Goal: Information Seeking & Learning: Learn about a topic

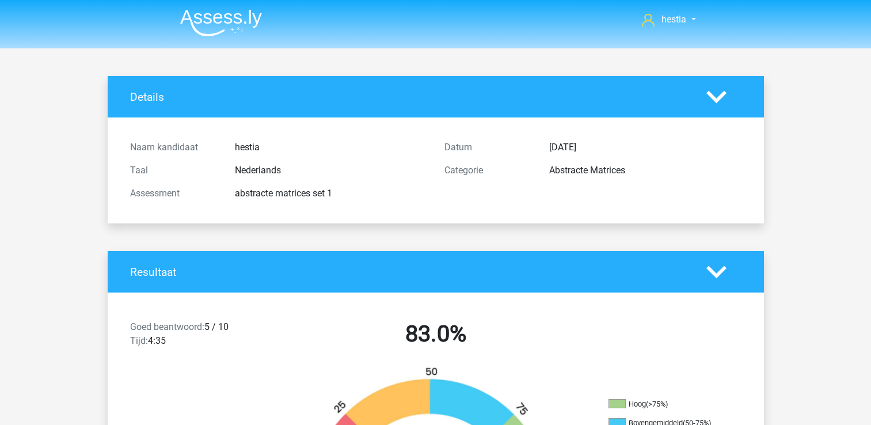
scroll to position [647, 0]
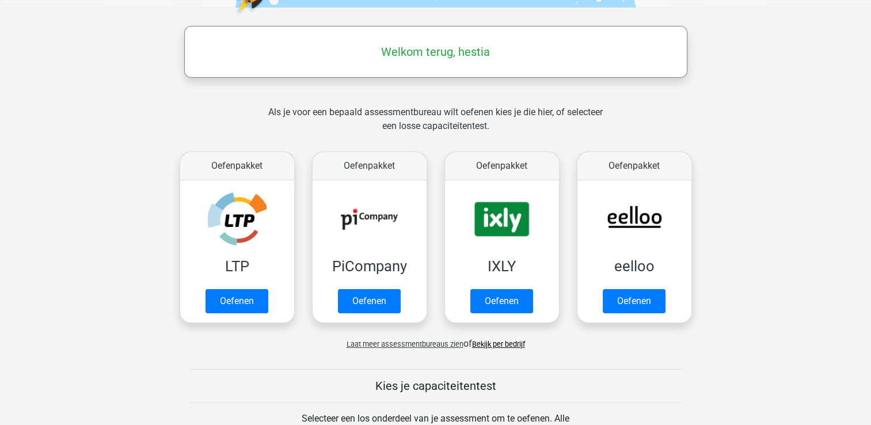
scroll to position [173, 0]
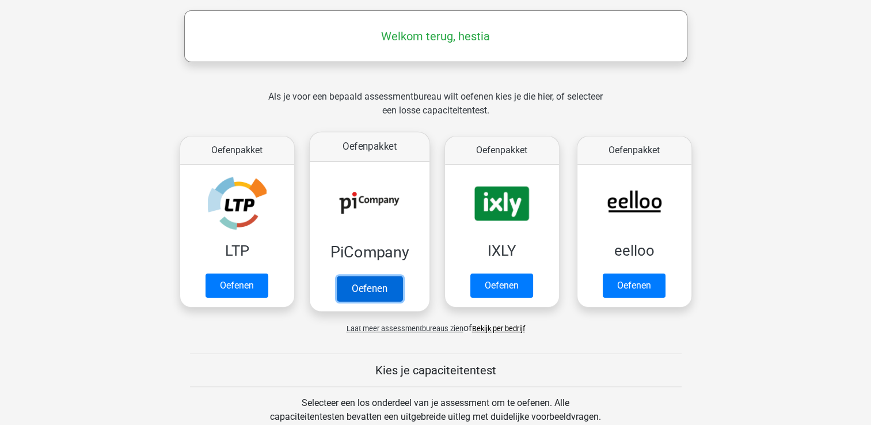
click at [375, 282] on link "Oefenen" at bounding box center [369, 288] width 66 height 25
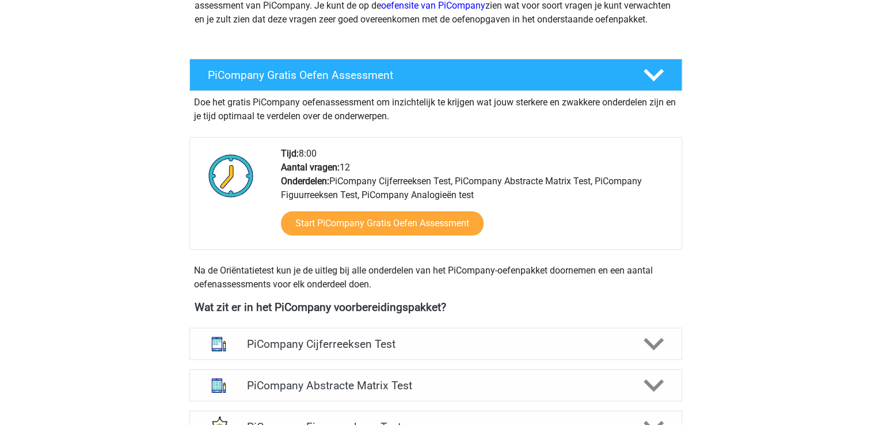
scroll to position [288, 0]
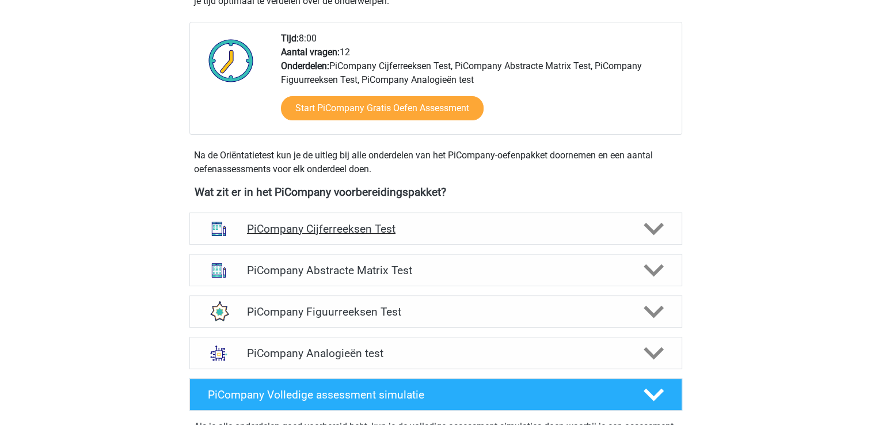
click at [375, 235] on h4 "PiCompany Cijferreeksen Test" at bounding box center [435, 228] width 377 height 13
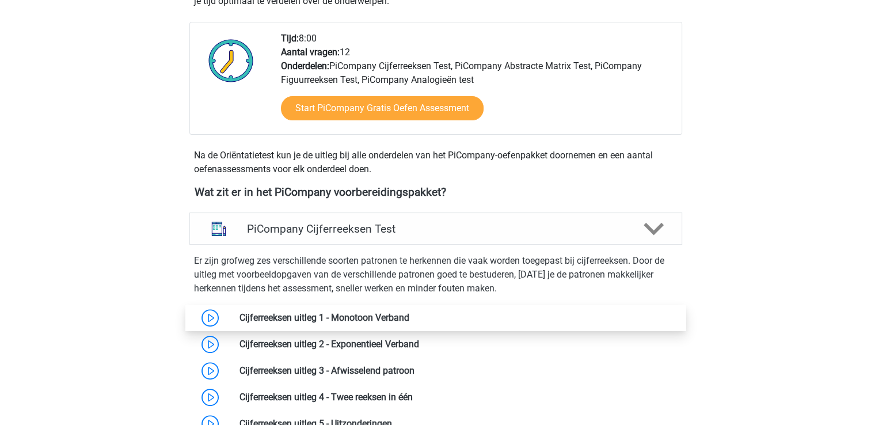
click at [409, 323] on link at bounding box center [409, 317] width 0 height 11
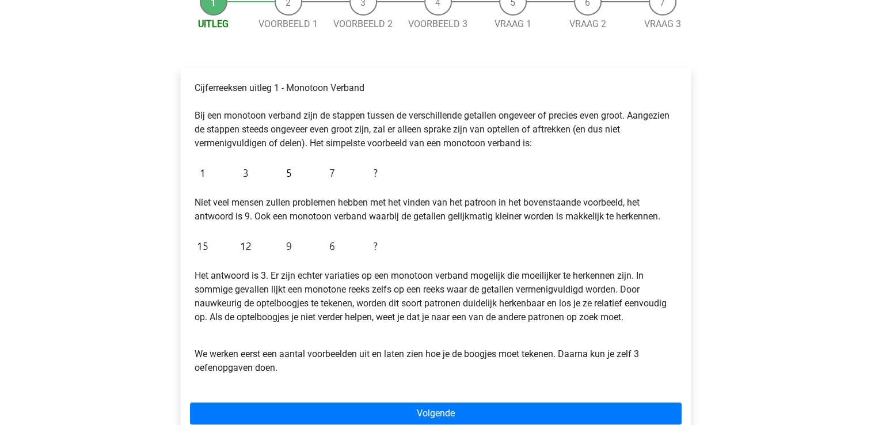
scroll to position [173, 0]
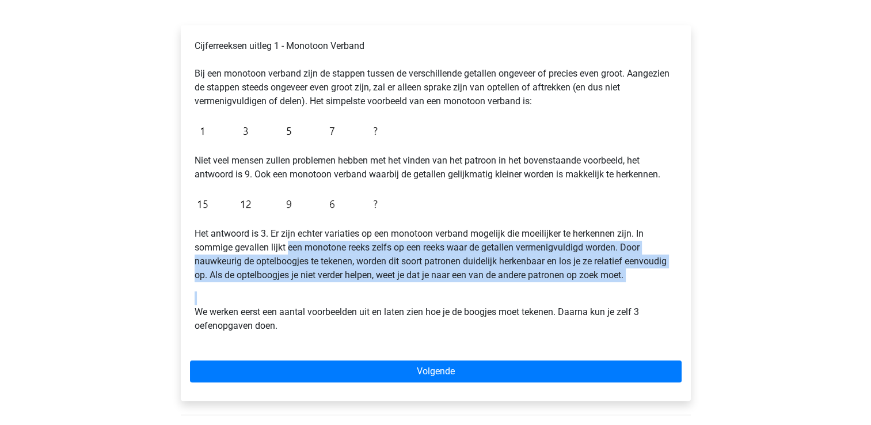
drag, startPoint x: 297, startPoint y: 246, endPoint x: 447, endPoint y: 285, distance: 155.3
click at [447, 285] on div "Cijferreeksen uitleg 1 - Monotoon Verband Bij een monotoon verband zijn de stap…" at bounding box center [435, 191] width 491 height 312
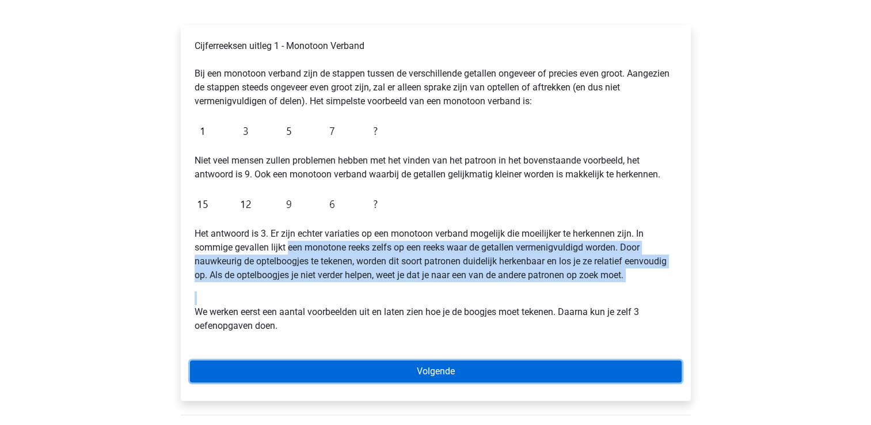
drag, startPoint x: 447, startPoint y: 285, endPoint x: 430, endPoint y: 381, distance: 97.0
click at [430, 381] on link "Volgende" at bounding box center [435, 371] width 491 height 22
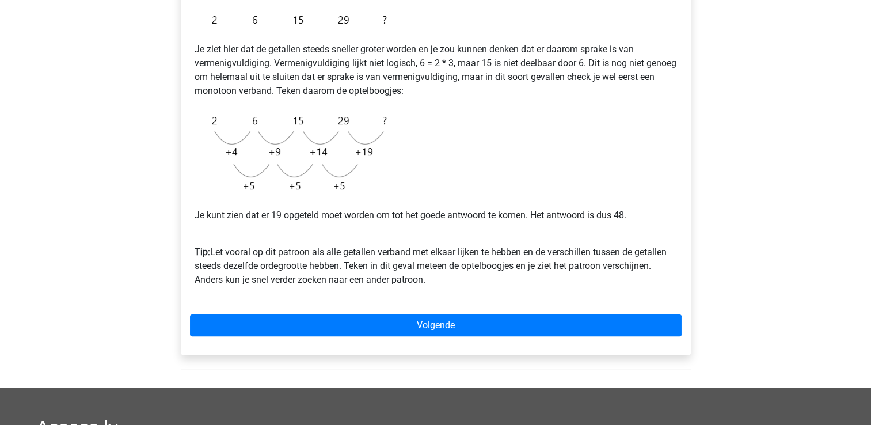
scroll to position [230, 0]
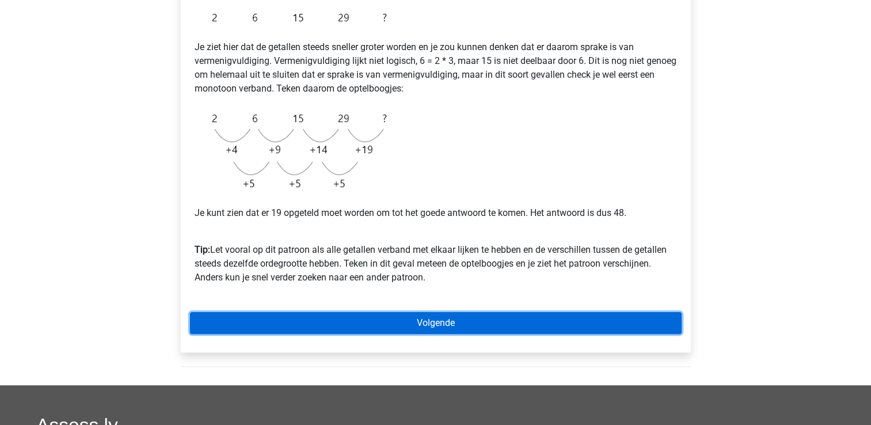
click at [414, 330] on link "Volgende" at bounding box center [435, 323] width 491 height 22
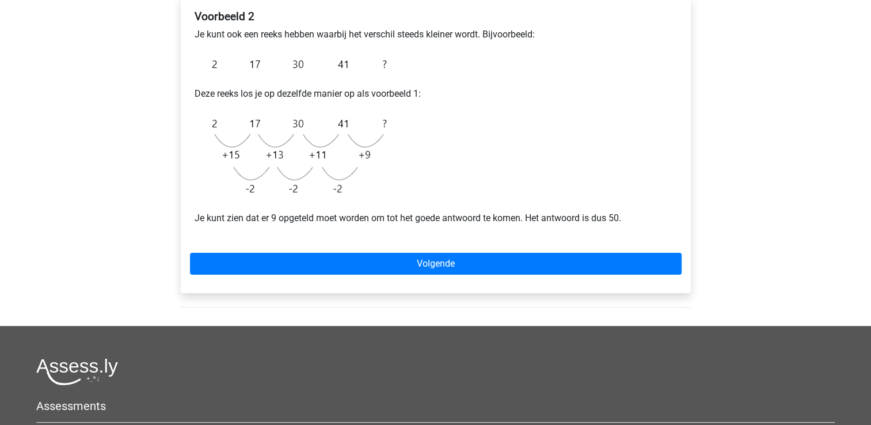
scroll to position [230, 0]
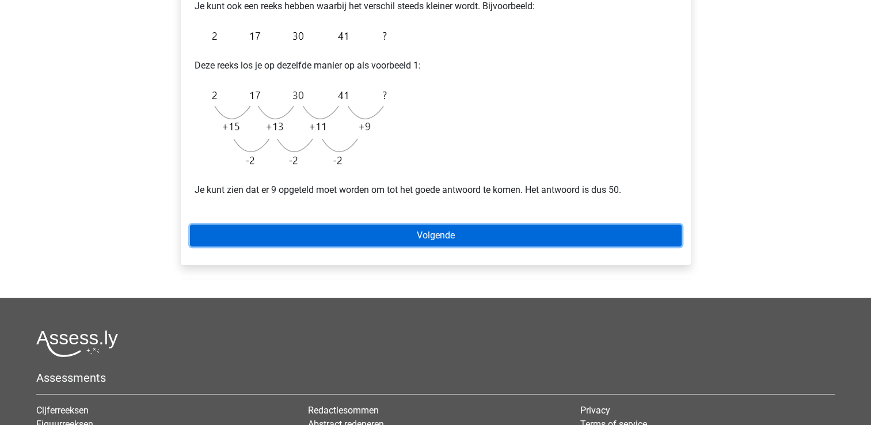
click at [405, 241] on link "Volgende" at bounding box center [435, 235] width 491 height 22
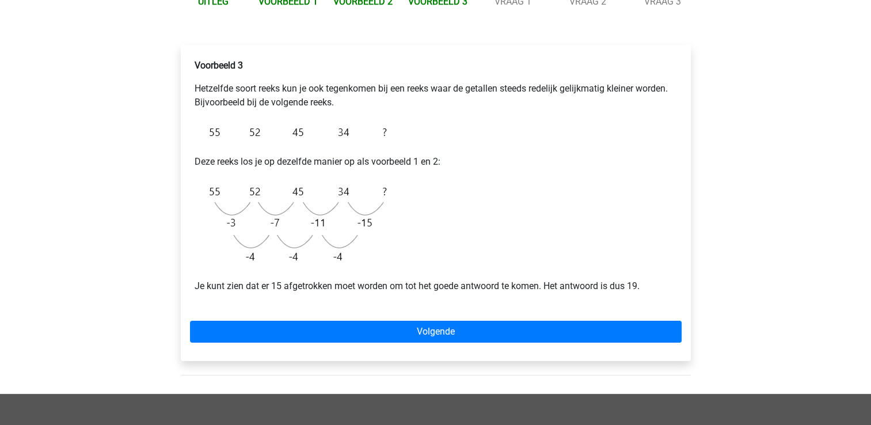
scroll to position [173, 0]
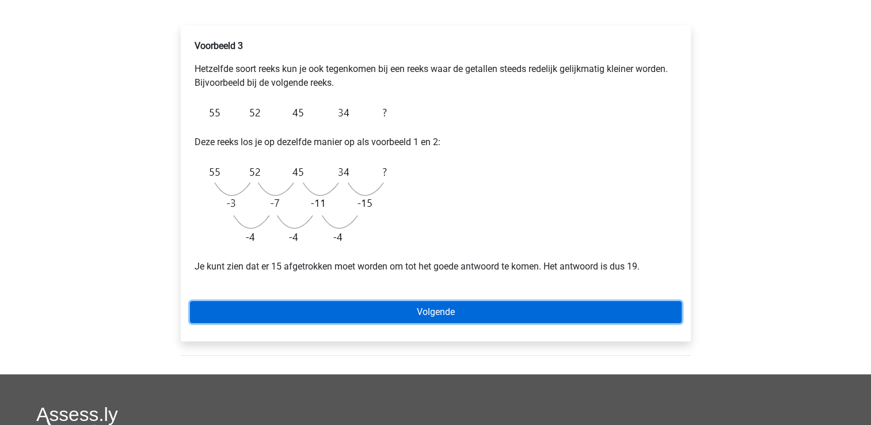
click at [429, 303] on link "Volgende" at bounding box center [435, 312] width 491 height 22
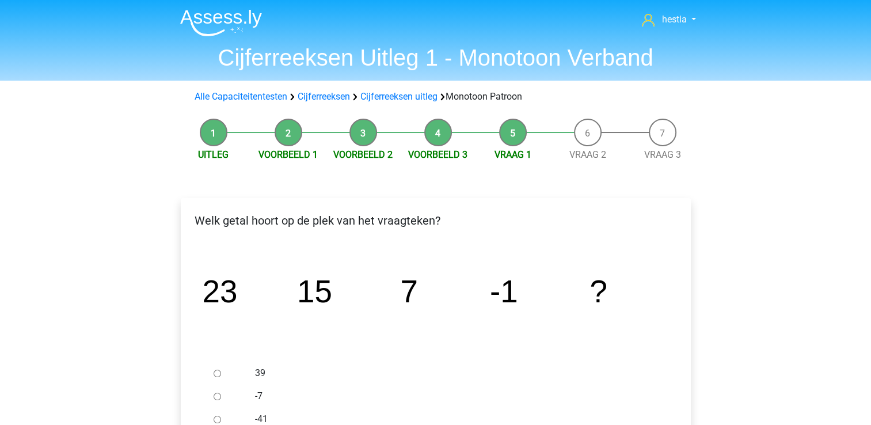
scroll to position [115, 0]
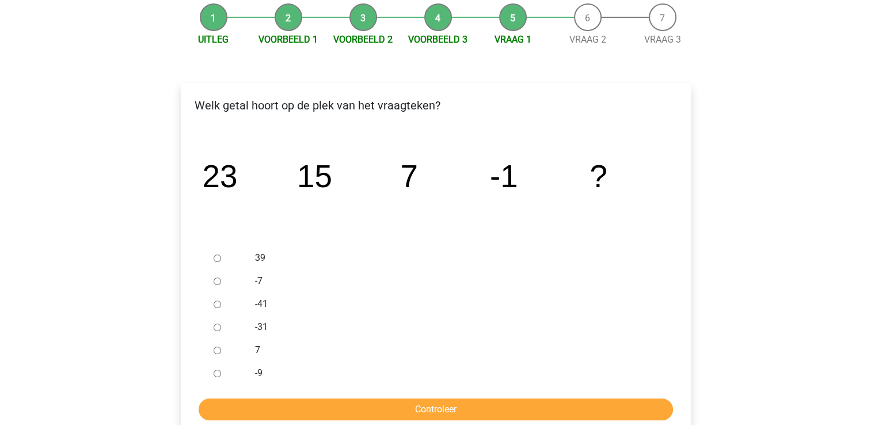
click at [216, 373] on input "-9" at bounding box center [216, 372] width 7 height 7
radio input "true"
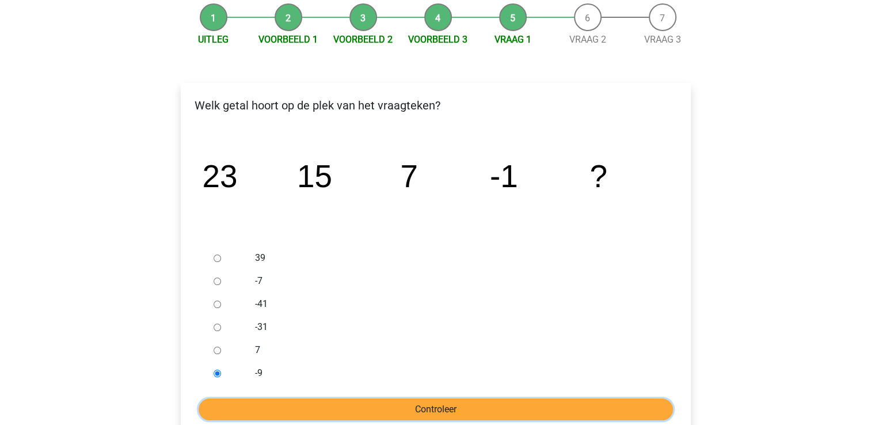
click at [246, 404] on input "Controleer" at bounding box center [436, 409] width 474 height 22
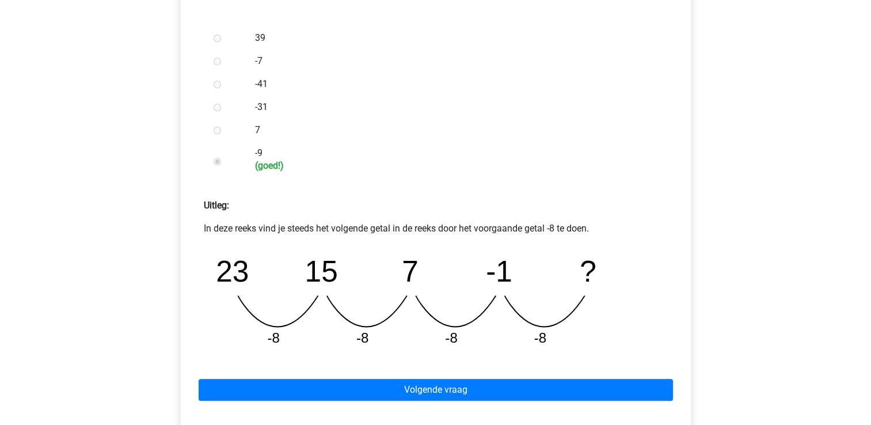
scroll to position [403, 0]
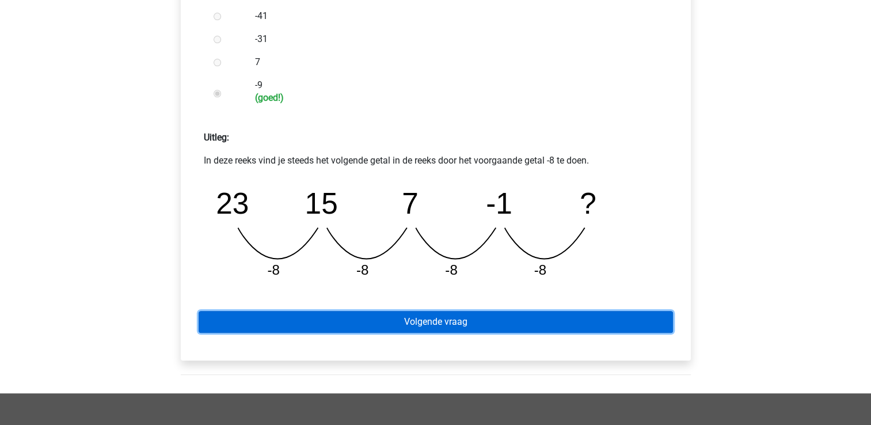
click at [452, 319] on link "Volgende vraag" at bounding box center [436, 322] width 474 height 22
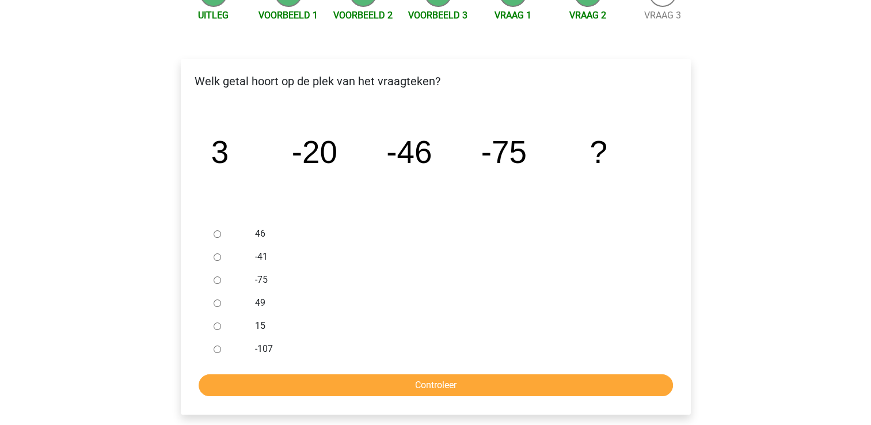
scroll to position [173, 0]
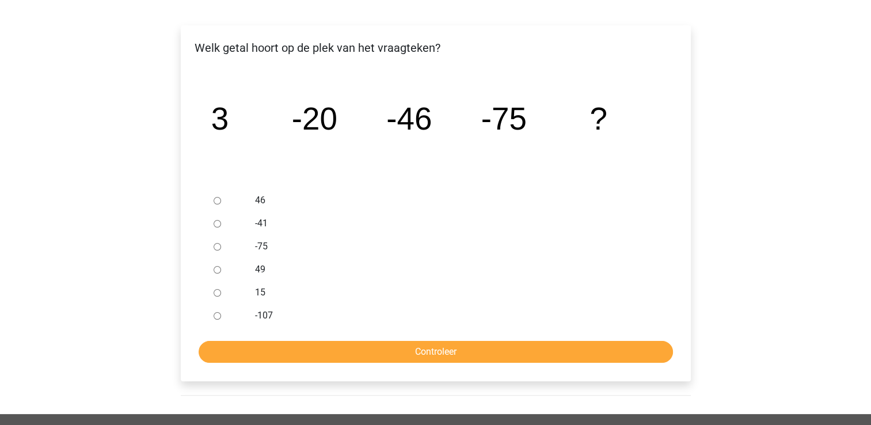
click at [216, 314] on input "-107" at bounding box center [216, 315] width 7 height 7
radio input "true"
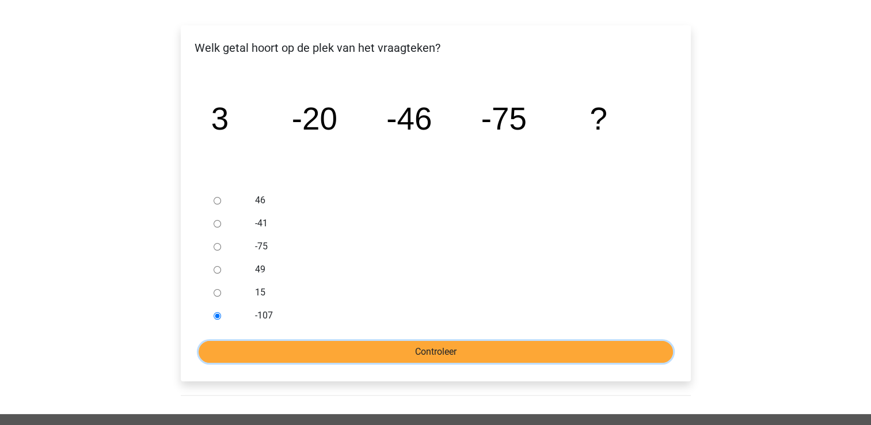
click at [262, 351] on input "Controleer" at bounding box center [436, 352] width 474 height 22
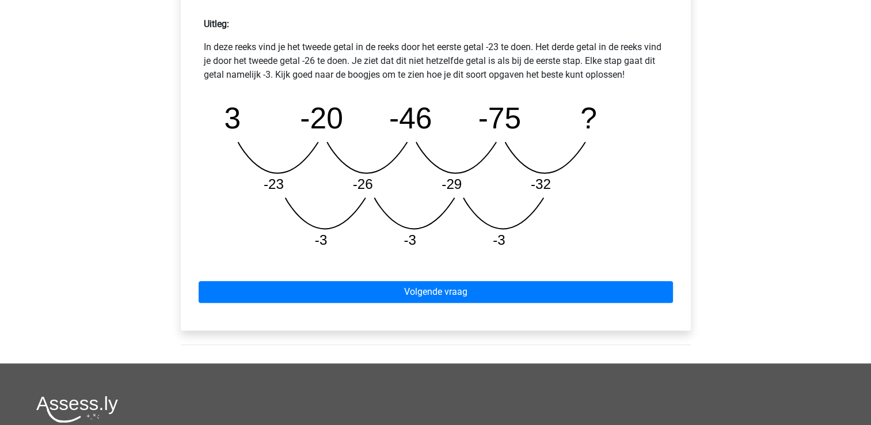
scroll to position [518, 0]
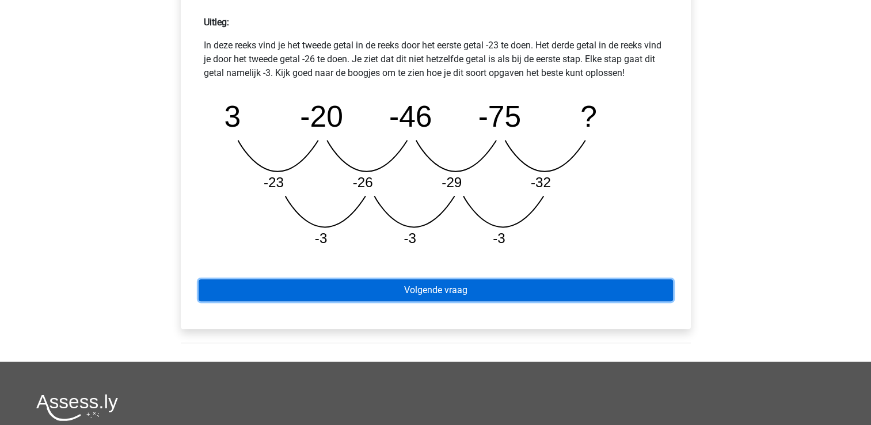
click at [471, 293] on link "Volgende vraag" at bounding box center [436, 290] width 474 height 22
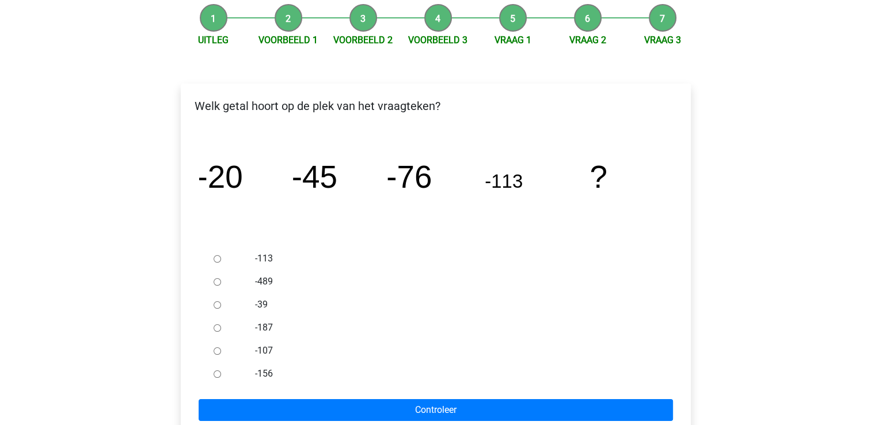
scroll to position [115, 0]
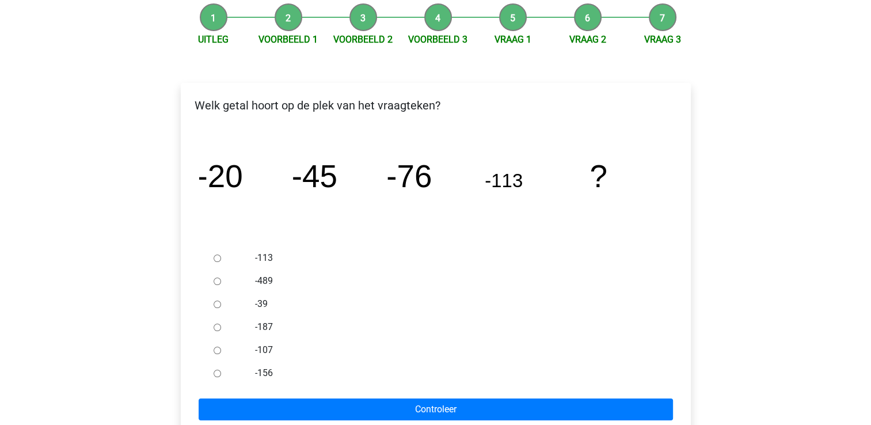
click at [216, 373] on input "-156" at bounding box center [216, 372] width 7 height 7
radio input "true"
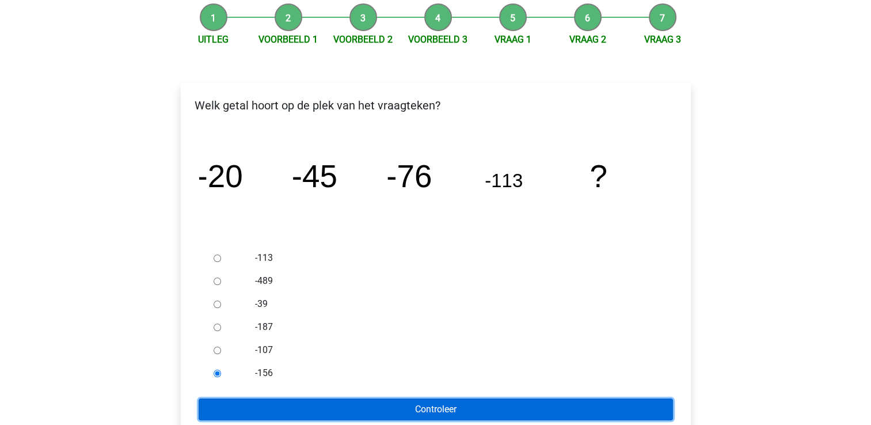
click at [232, 400] on input "Controleer" at bounding box center [436, 409] width 474 height 22
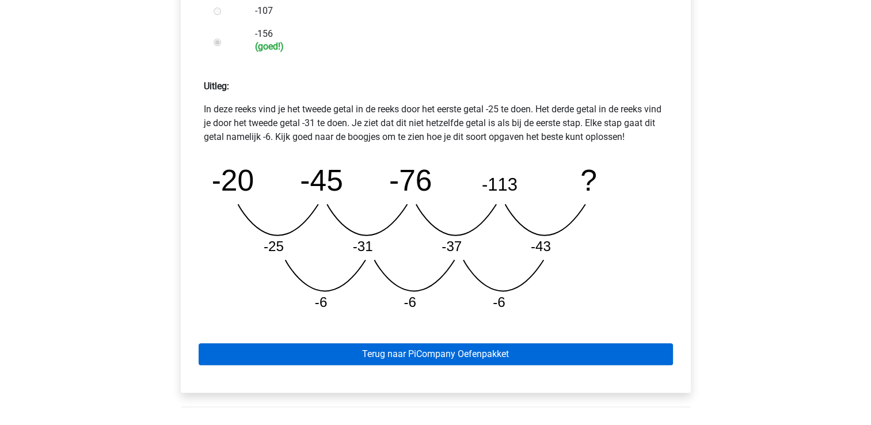
scroll to position [518, 0]
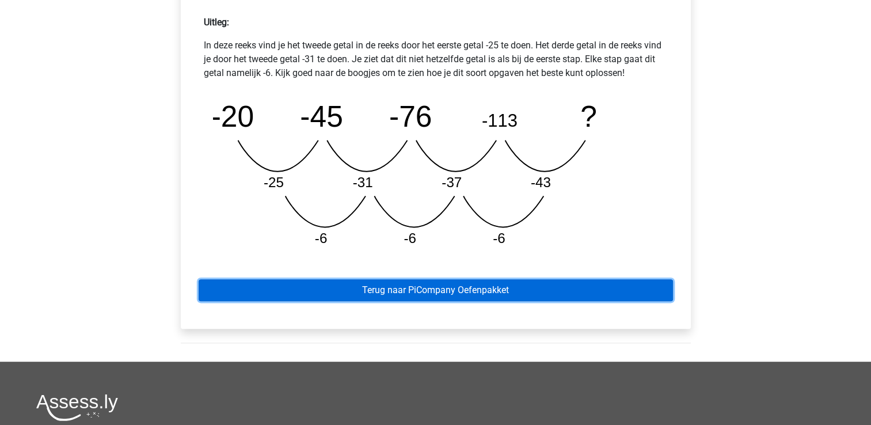
click at [527, 298] on link "Terug naar PiCompany Oefenpakket" at bounding box center [436, 290] width 474 height 22
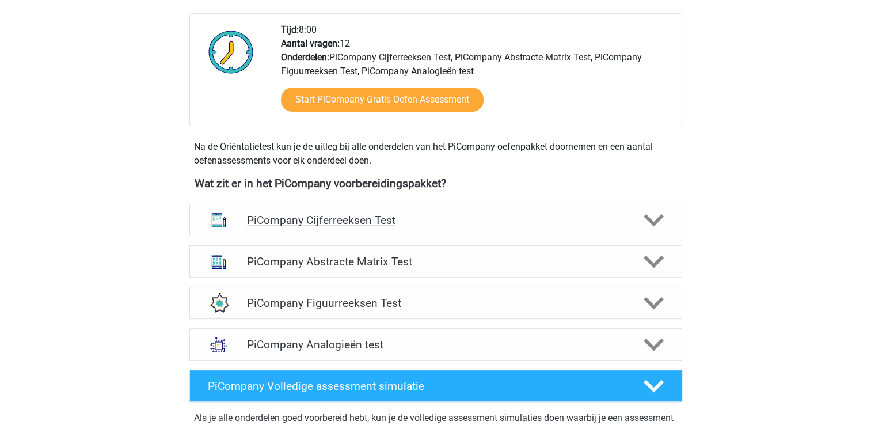
scroll to position [345, 0]
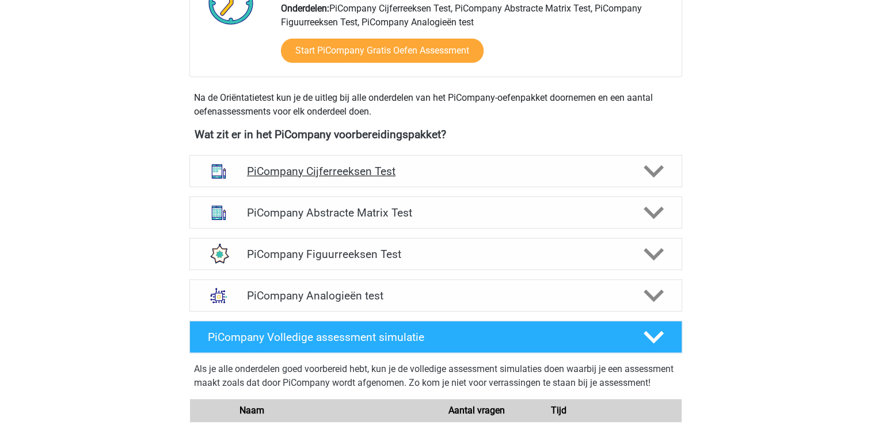
click at [648, 178] on polygon at bounding box center [653, 171] width 20 height 13
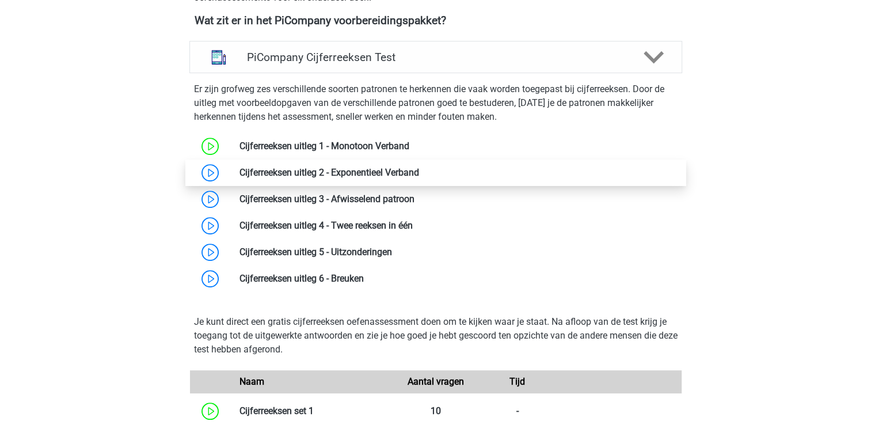
scroll to position [460, 0]
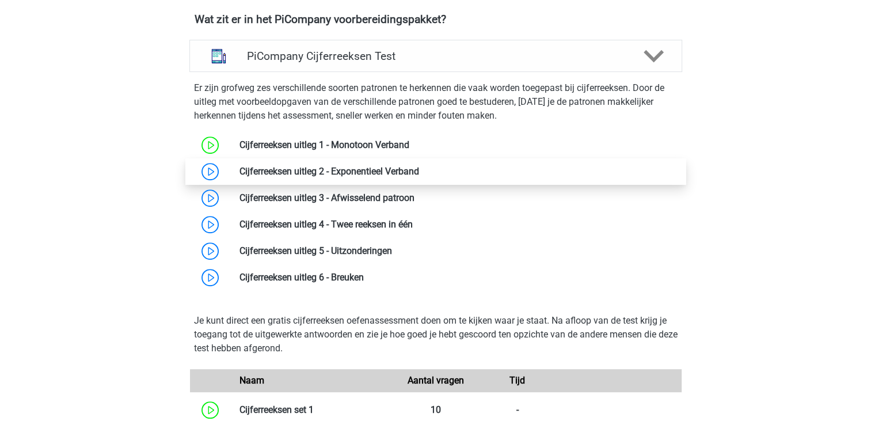
click at [419, 177] on link at bounding box center [419, 171] width 0 height 11
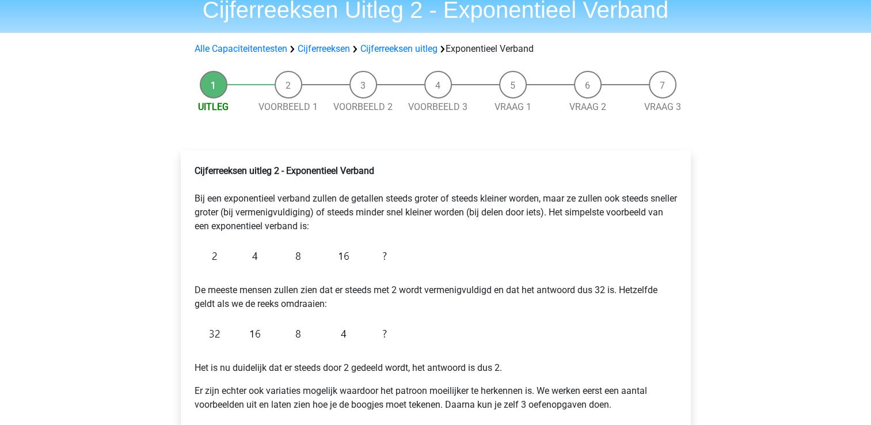
scroll to position [115, 0]
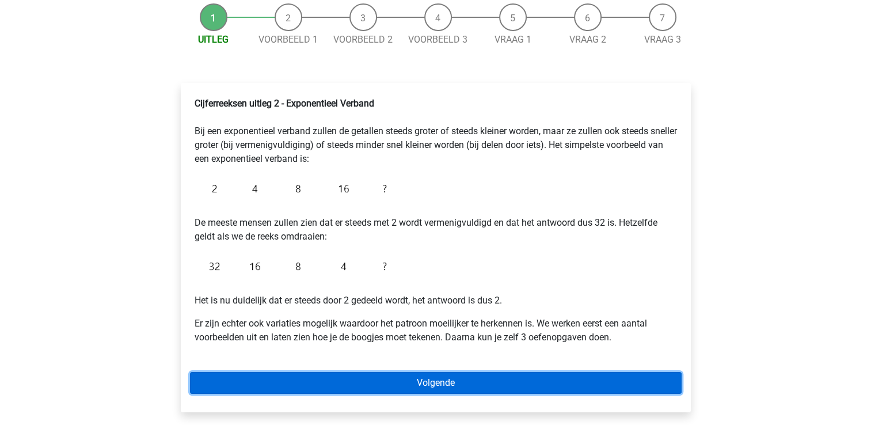
click at [435, 381] on link "Volgende" at bounding box center [435, 383] width 491 height 22
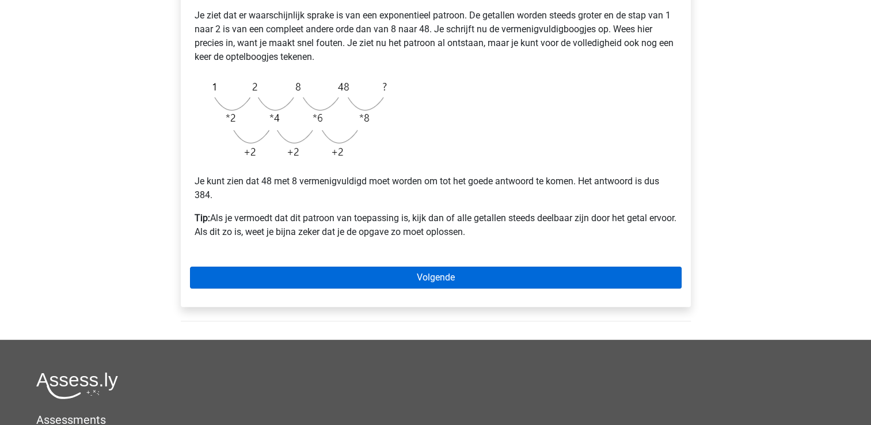
scroll to position [288, 0]
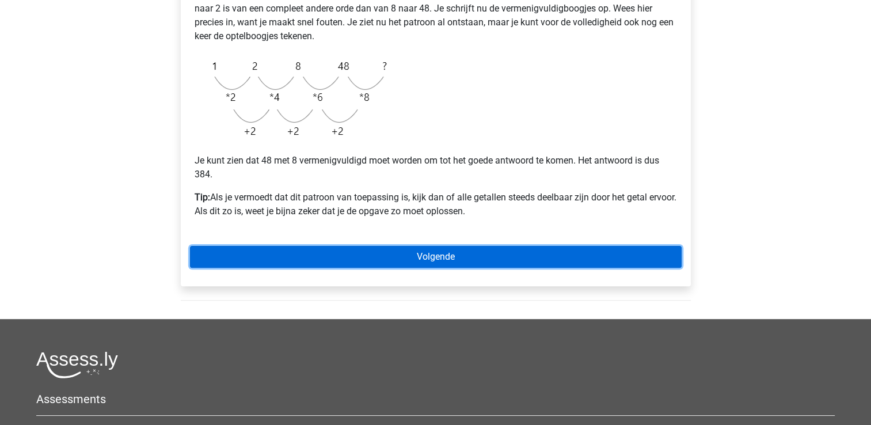
click at [417, 257] on link "Volgende" at bounding box center [435, 257] width 491 height 22
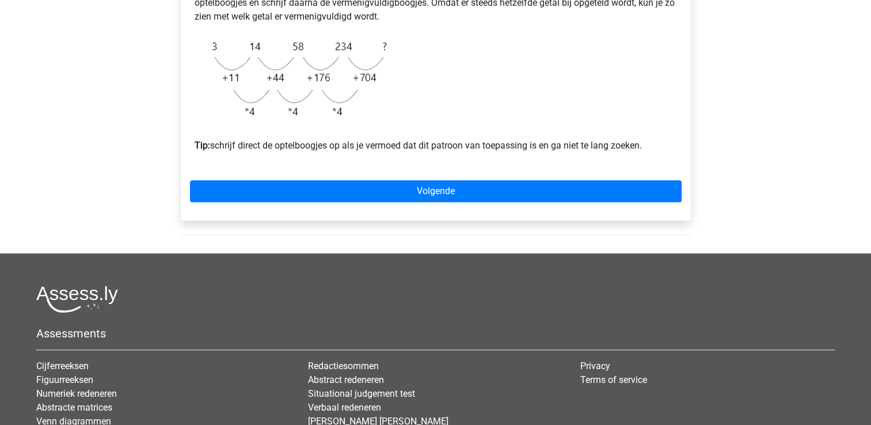
scroll to position [460, 0]
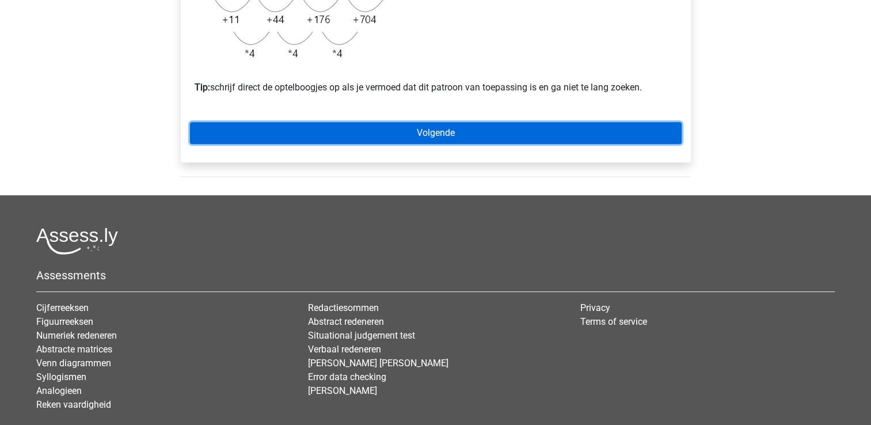
click at [449, 144] on link "Volgende" at bounding box center [435, 133] width 491 height 22
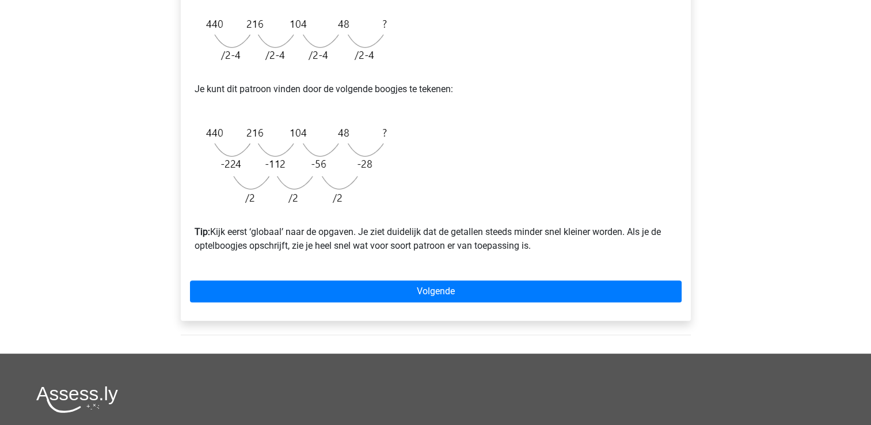
scroll to position [403, 0]
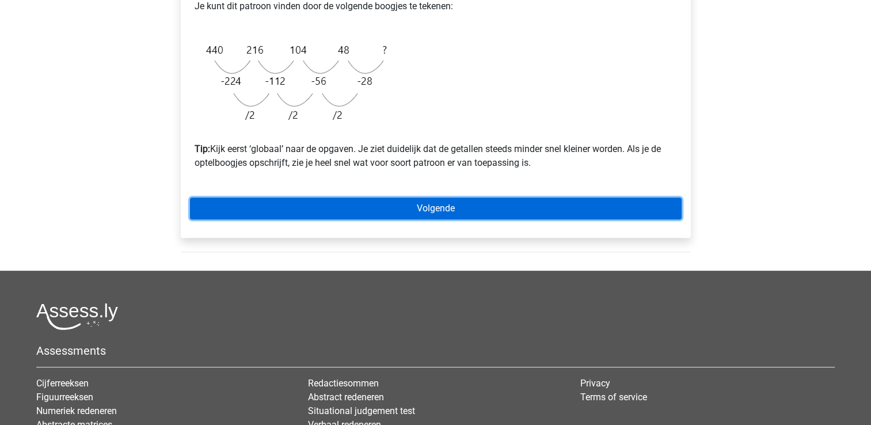
click at [431, 202] on link "Volgende" at bounding box center [435, 208] width 491 height 22
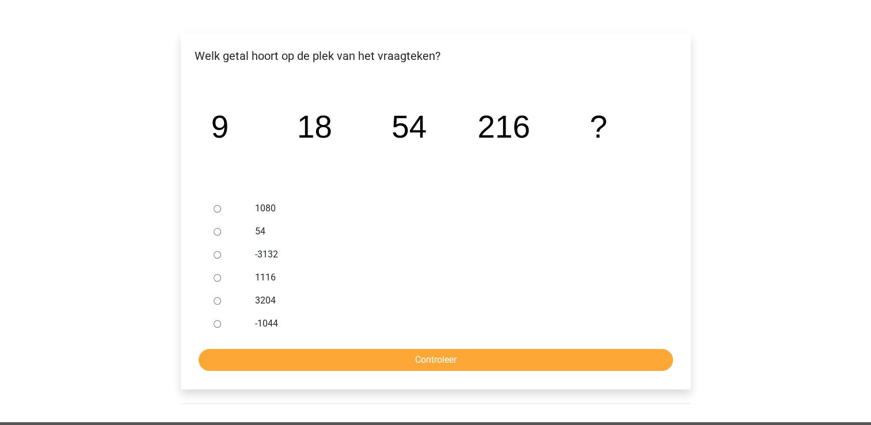
scroll to position [173, 0]
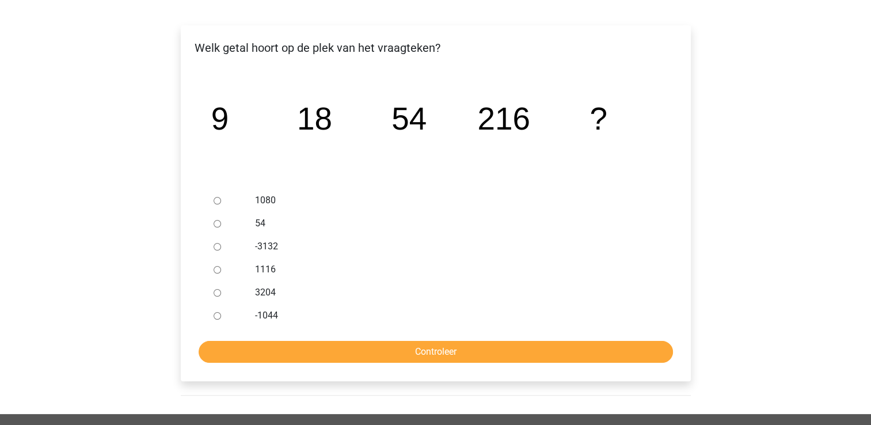
click at [219, 270] on input "1116" at bounding box center [216, 269] width 7 height 7
radio input "true"
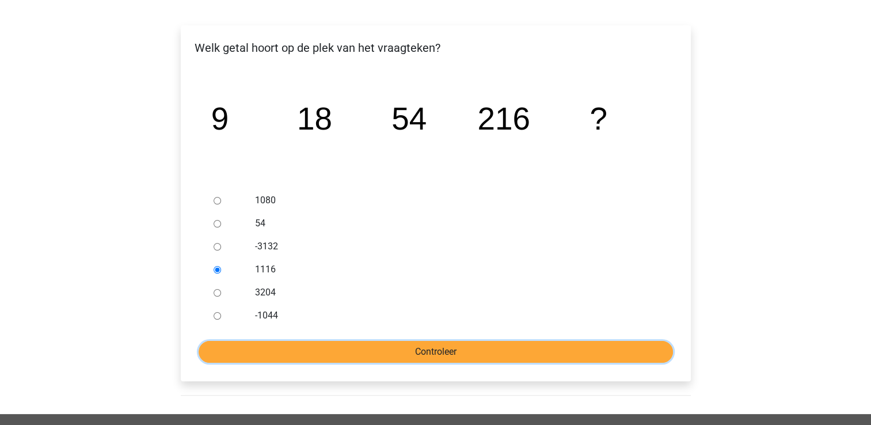
click at [269, 347] on input "Controleer" at bounding box center [436, 352] width 474 height 22
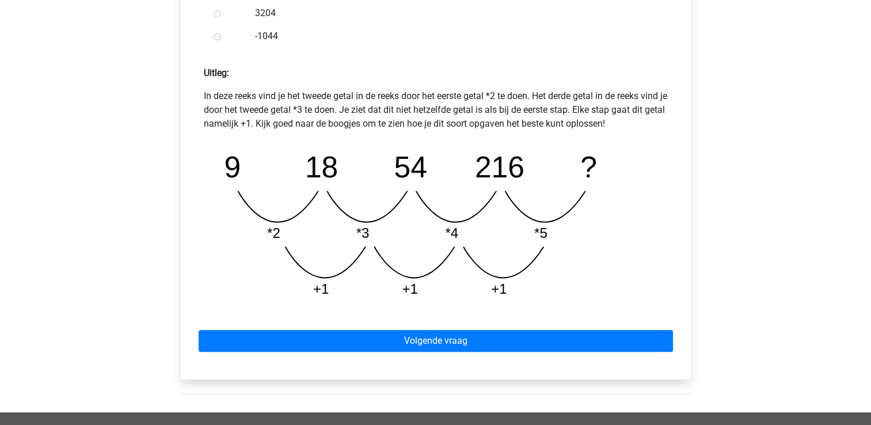
scroll to position [575, 0]
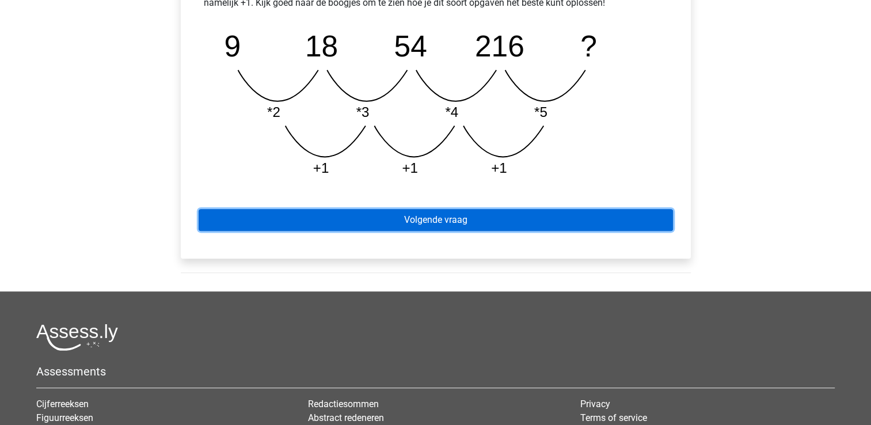
click at [444, 229] on link "Volgende vraag" at bounding box center [436, 220] width 474 height 22
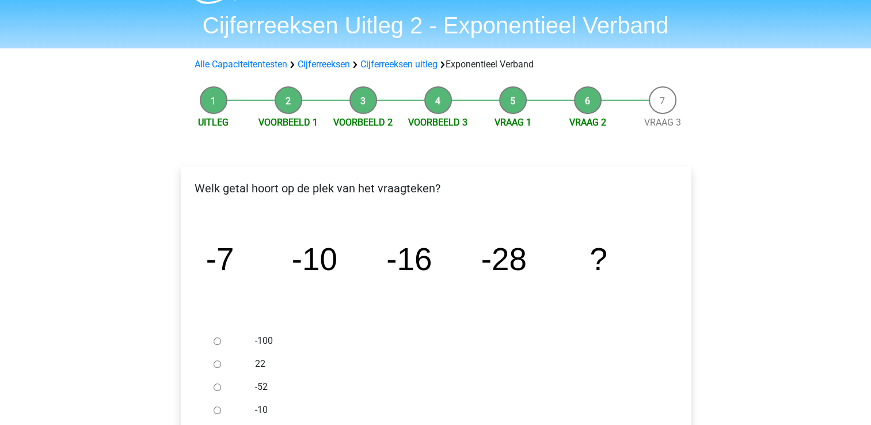
scroll to position [58, 0]
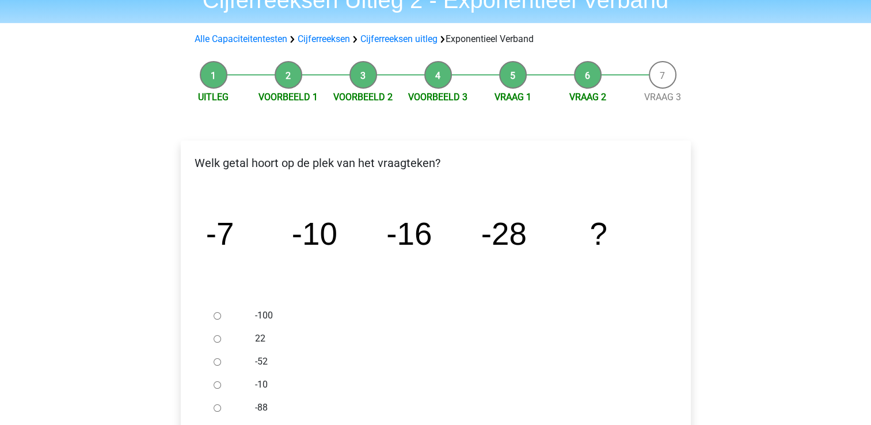
click at [220, 359] on input "-52" at bounding box center [216, 361] width 7 height 7
radio input "true"
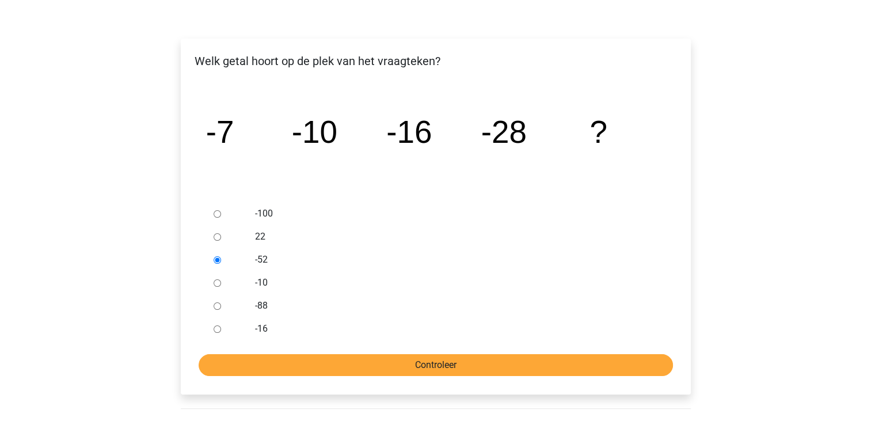
scroll to position [173, 0]
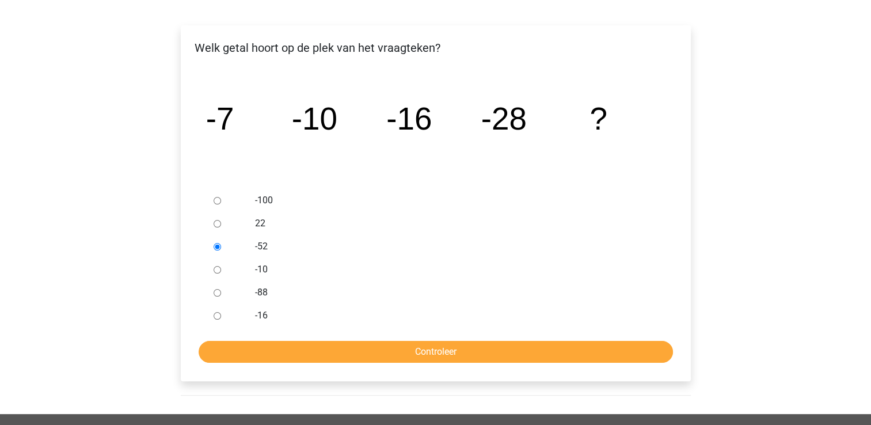
click at [407, 339] on form "-100 22 -52 -10 -88 -16 Controleer" at bounding box center [435, 276] width 491 height 174
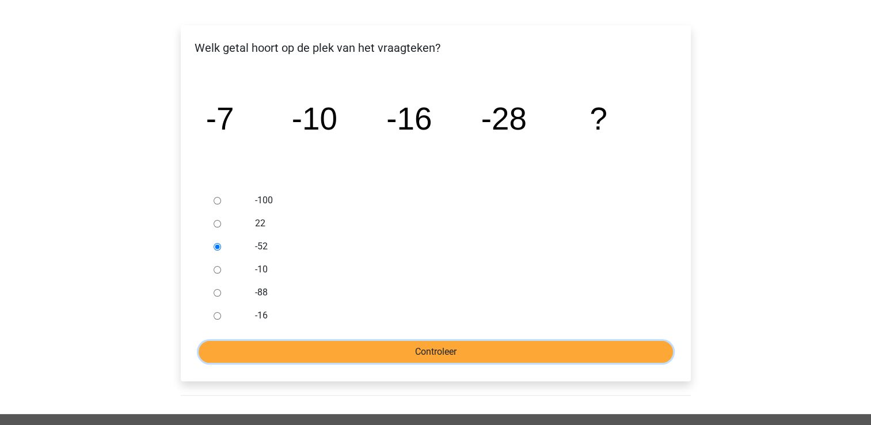
click at [409, 349] on input "Controleer" at bounding box center [436, 352] width 474 height 22
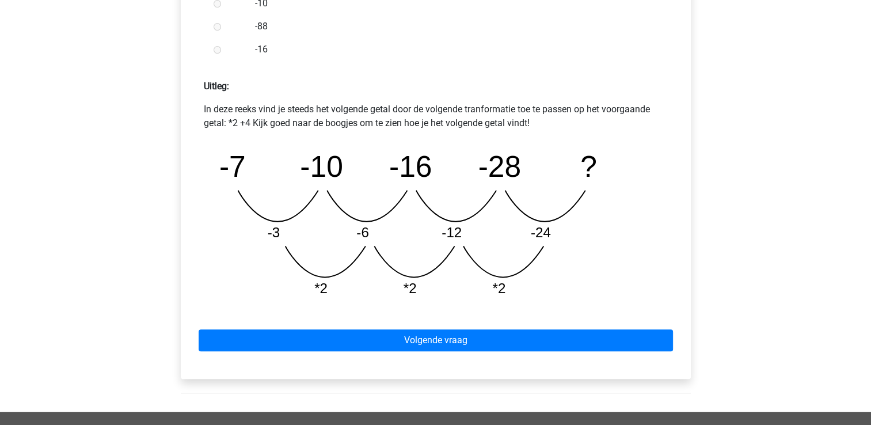
scroll to position [460, 0]
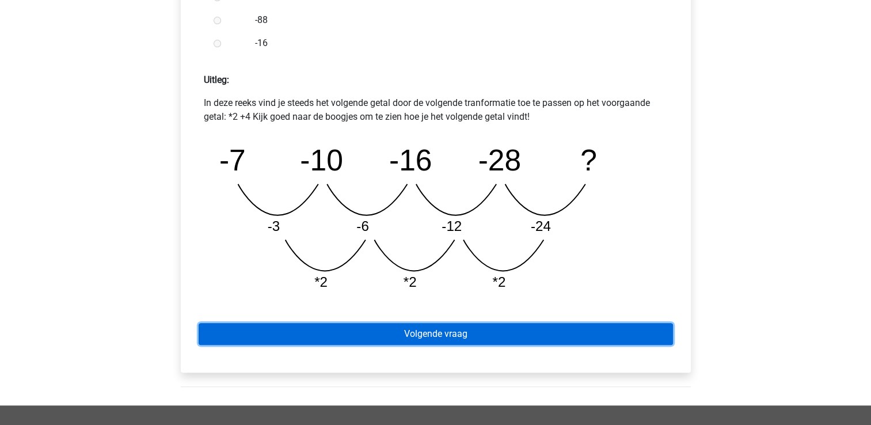
click at [410, 341] on link "Volgende vraag" at bounding box center [436, 334] width 474 height 22
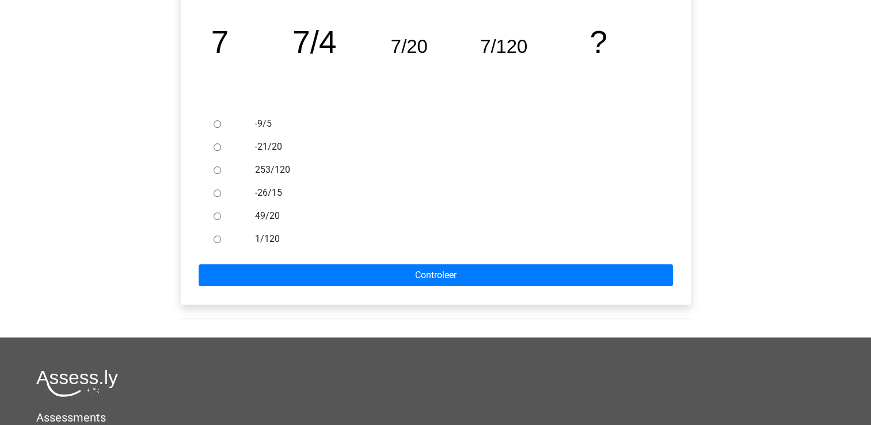
scroll to position [230, 0]
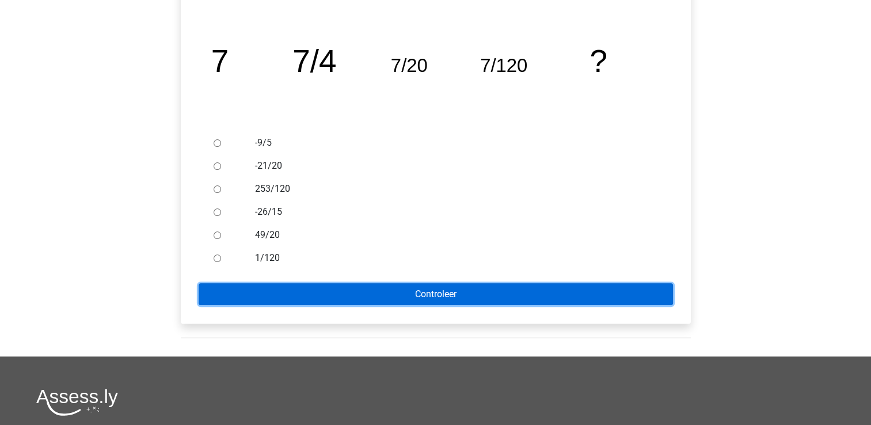
click at [364, 296] on input "Controleer" at bounding box center [436, 294] width 474 height 22
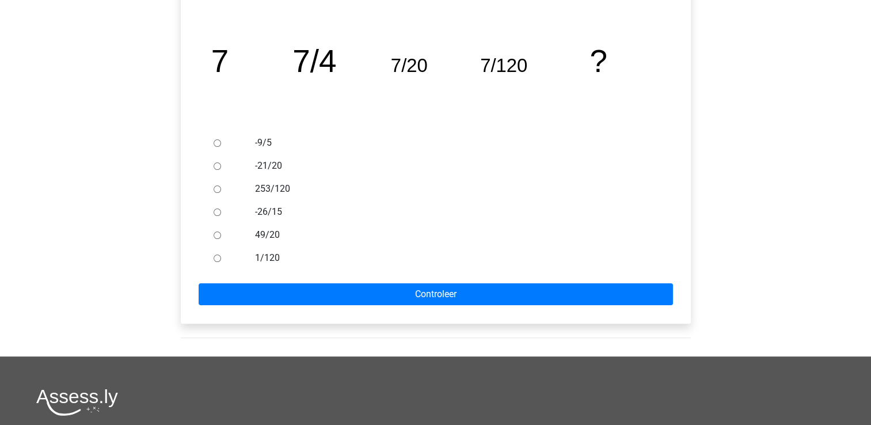
click at [215, 210] on input "-26/15" at bounding box center [216, 211] width 7 height 7
radio input "true"
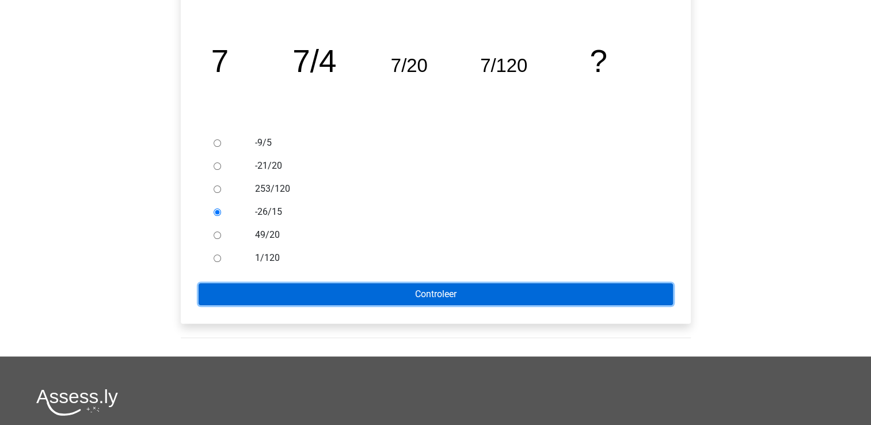
click at [301, 298] on input "Controleer" at bounding box center [436, 294] width 474 height 22
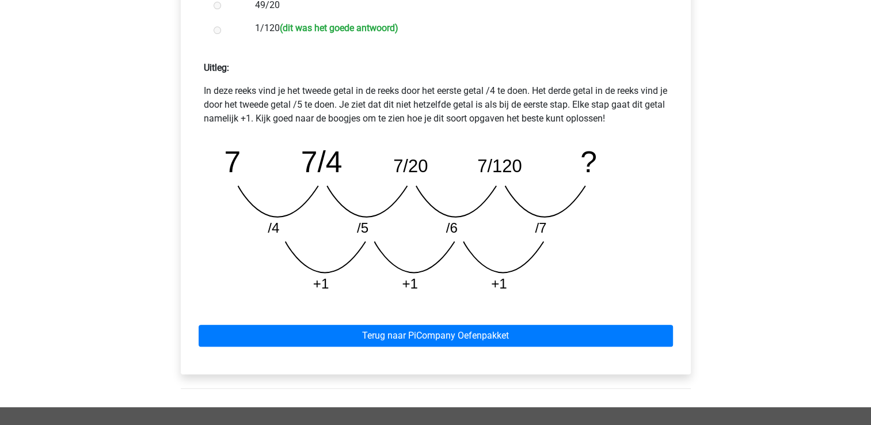
scroll to position [460, 0]
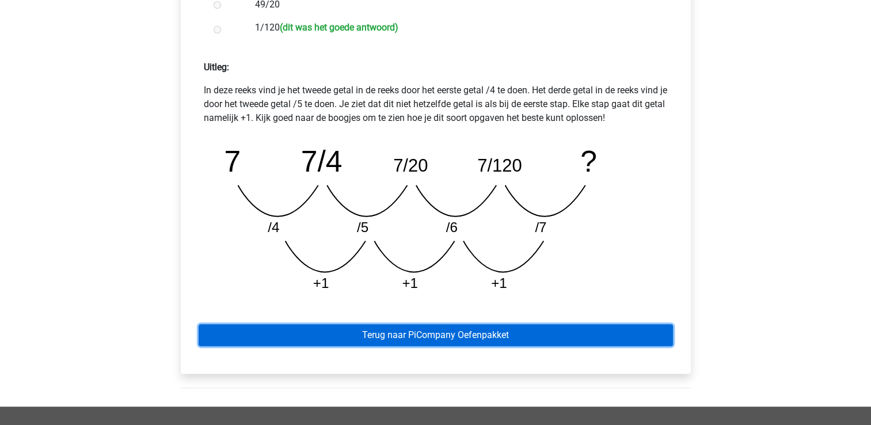
click at [546, 334] on link "Terug naar PiCompany Oefenpakket" at bounding box center [436, 335] width 474 height 22
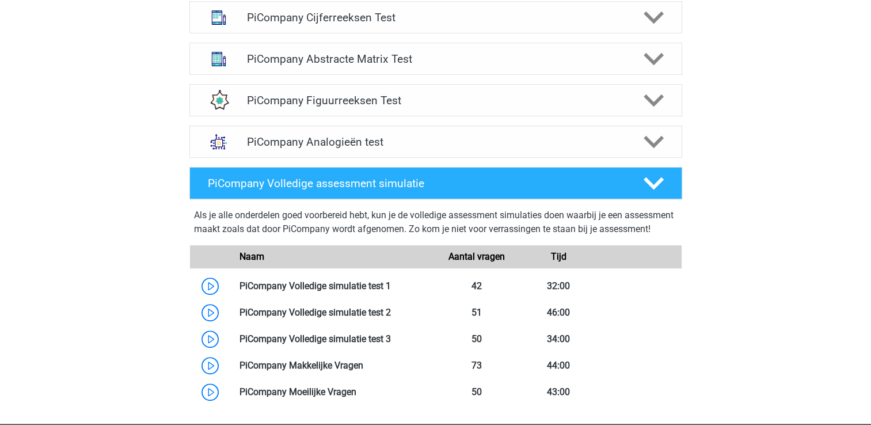
scroll to position [518, 0]
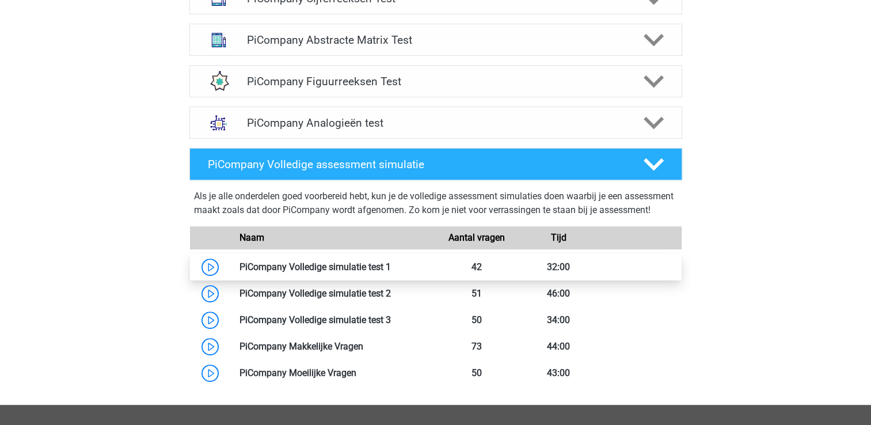
click at [391, 272] on link at bounding box center [391, 266] width 0 height 11
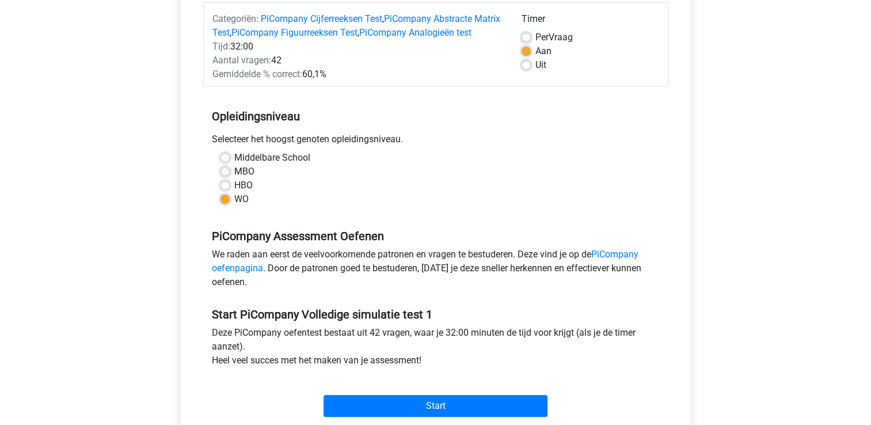
scroll to position [288, 0]
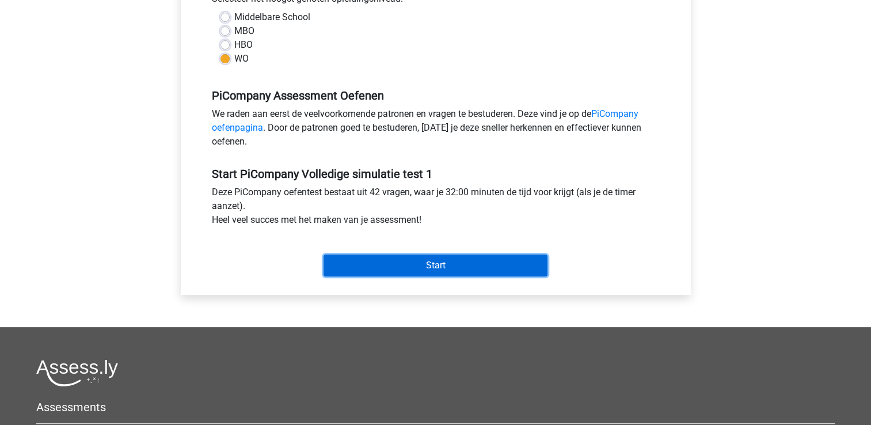
click at [381, 276] on input "Start" at bounding box center [435, 265] width 224 height 22
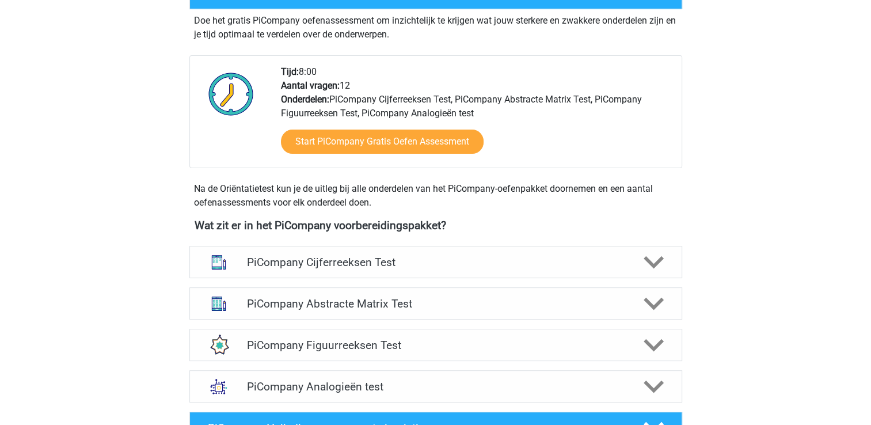
scroll to position [345, 0]
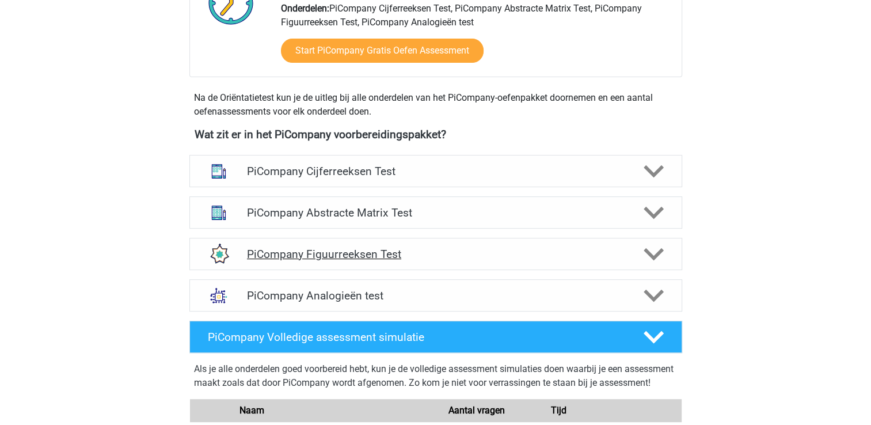
click at [336, 261] on h4 "PiCompany Figuurreeksen Test" at bounding box center [435, 253] width 377 height 13
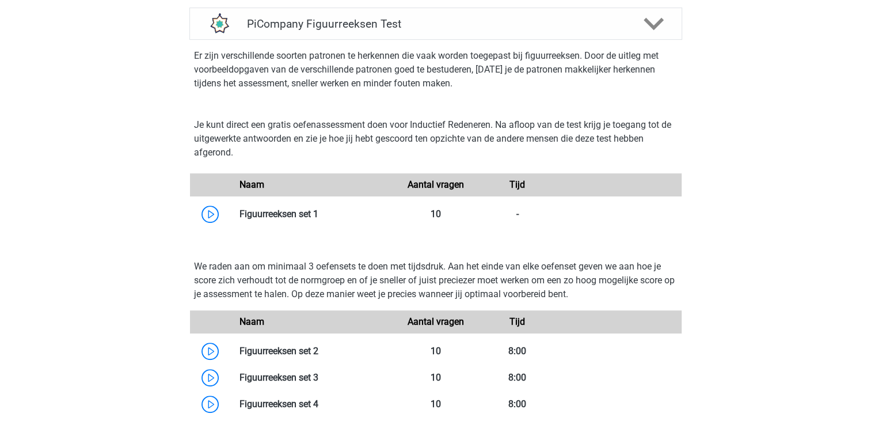
scroll to position [806, 0]
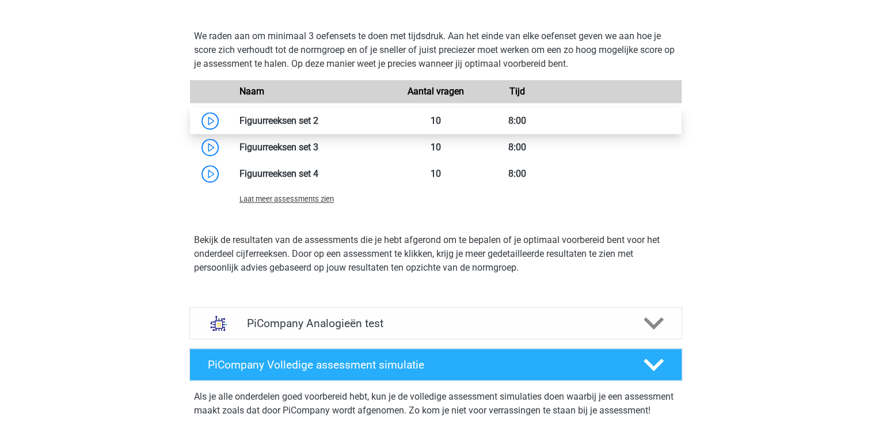
click at [318, 126] on link at bounding box center [318, 120] width 0 height 11
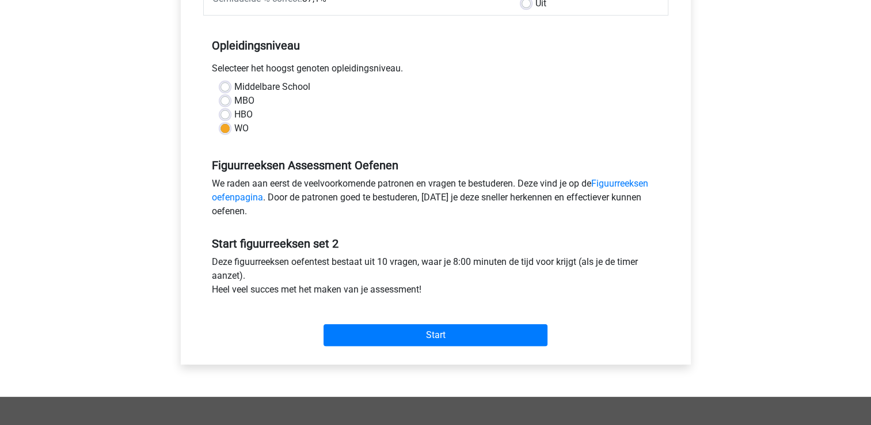
scroll to position [230, 0]
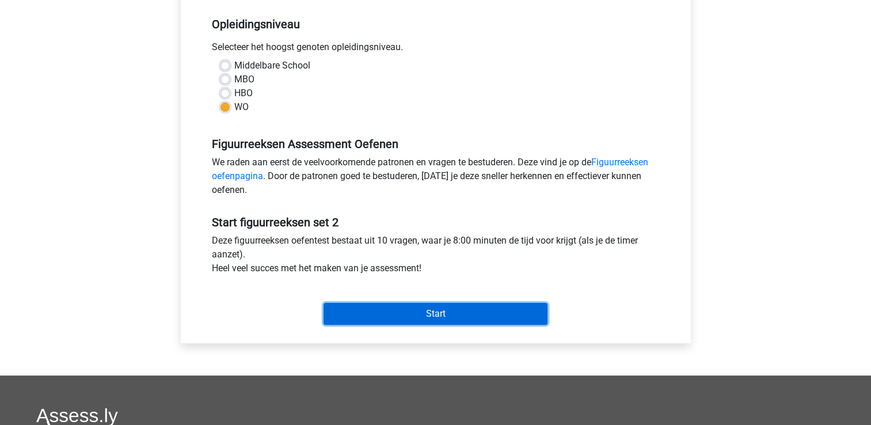
click at [368, 309] on input "Start" at bounding box center [435, 314] width 224 height 22
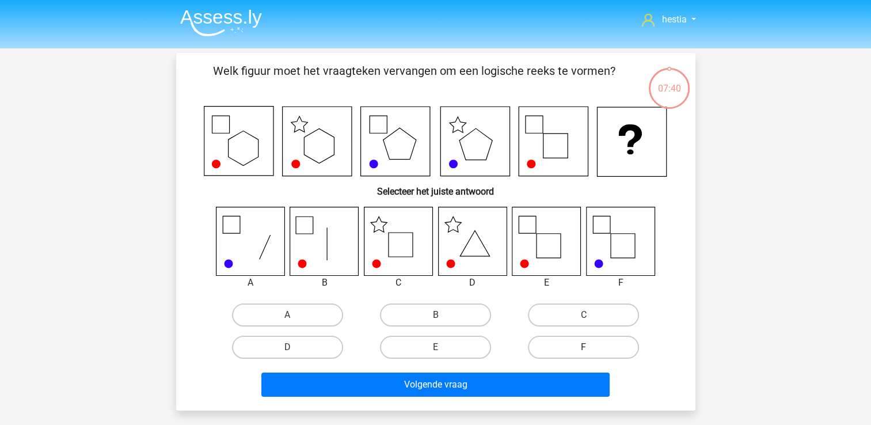
drag, startPoint x: 578, startPoint y: 321, endPoint x: 552, endPoint y: 341, distance: 32.9
click at [578, 321] on label "C" at bounding box center [583, 314] width 111 height 23
click at [583, 321] on input "C" at bounding box center [586, 318] width 7 height 7
radio input "true"
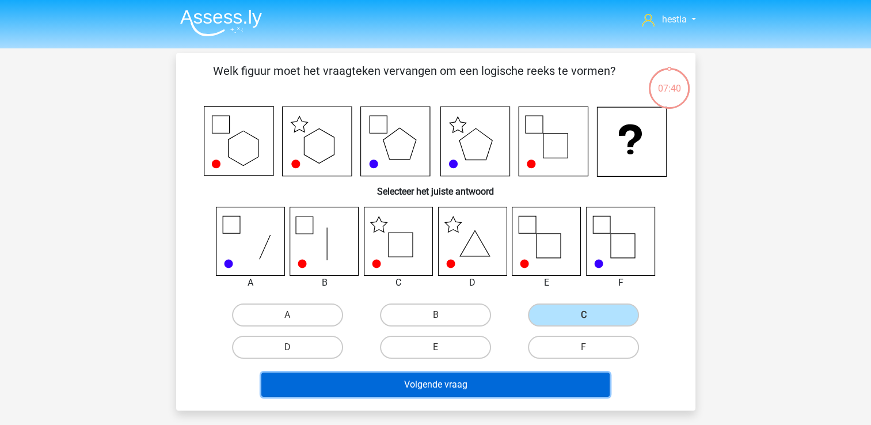
click at [493, 390] on button "Volgende vraag" at bounding box center [435, 384] width 348 height 24
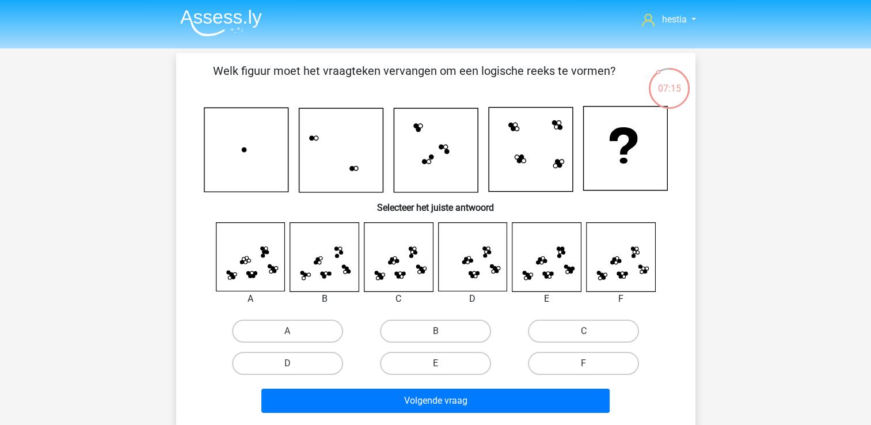
drag, startPoint x: 566, startPoint y: 174, endPoint x: 483, endPoint y: 123, distance: 97.2
click at [483, 123] on icon at bounding box center [436, 149] width 464 height 87
click at [424, 364] on label "E" at bounding box center [435, 363] width 111 height 23
click at [435, 364] on input "E" at bounding box center [438, 366] width 7 height 7
radio input "true"
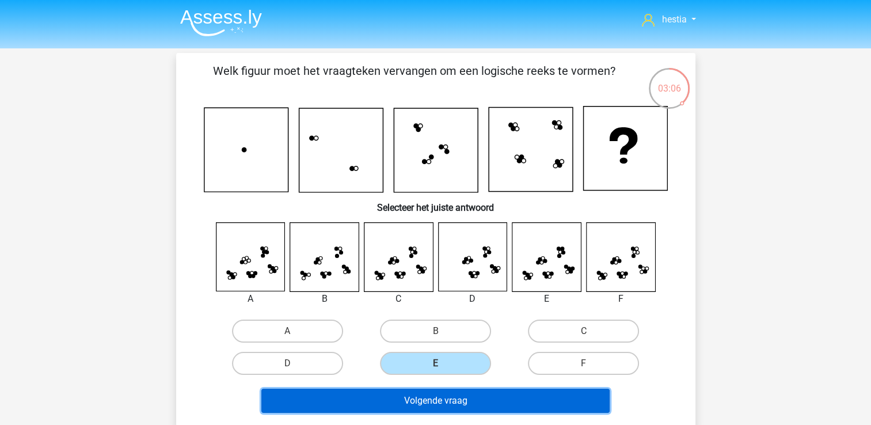
click at [424, 395] on button "Volgende vraag" at bounding box center [435, 400] width 348 height 24
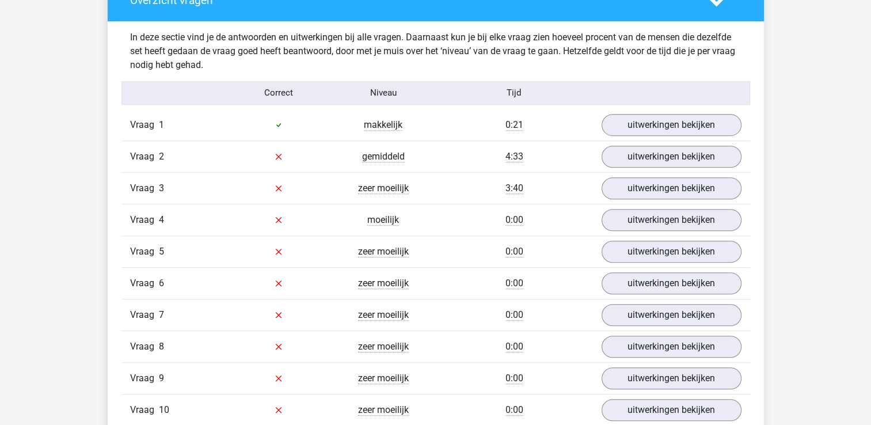
scroll to position [690, 0]
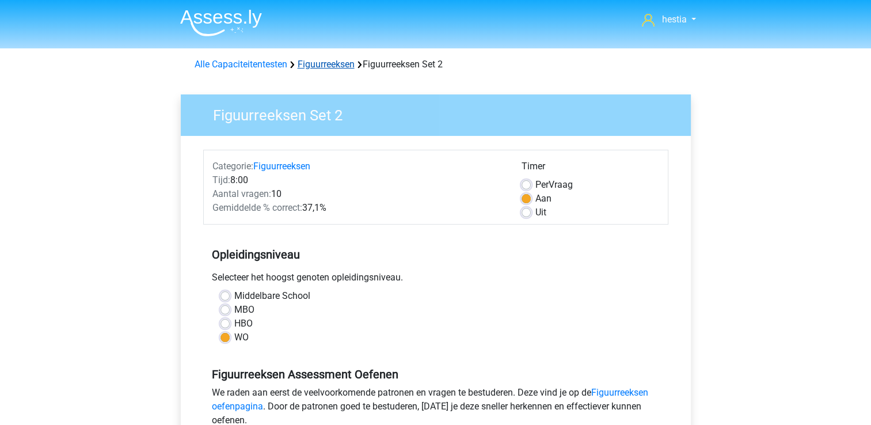
click at [338, 62] on link "Figuurreeksen" at bounding box center [325, 64] width 57 height 11
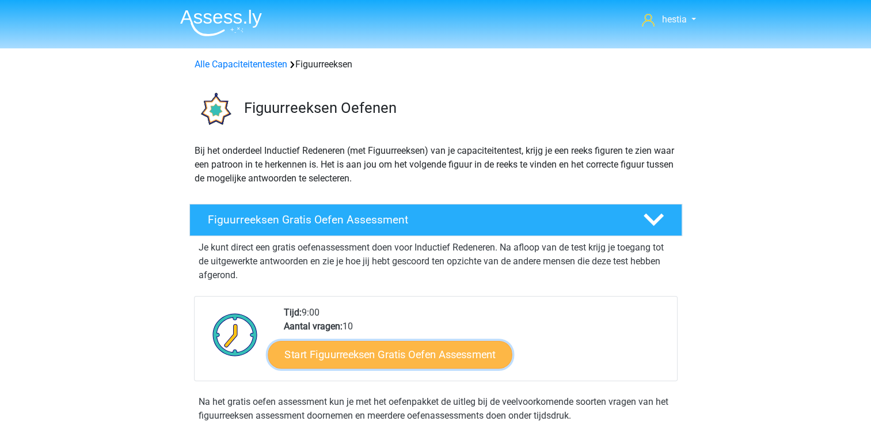
click at [404, 351] on link "Start Figuurreeksen Gratis Oefen Assessment" at bounding box center [390, 354] width 244 height 28
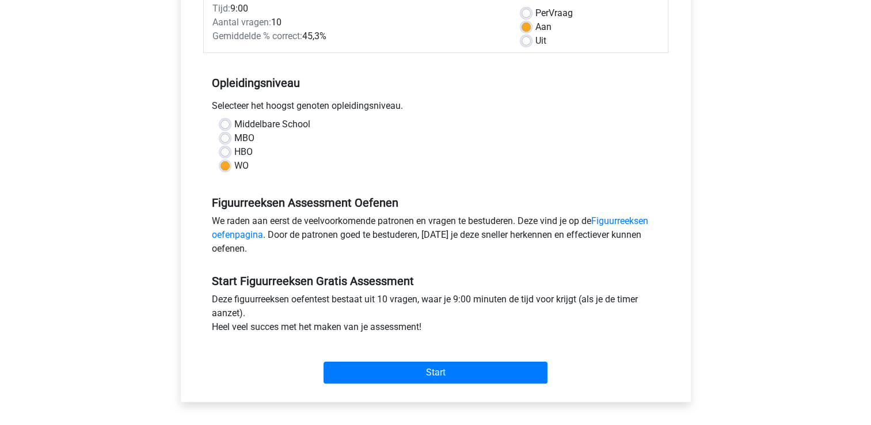
scroll to position [173, 0]
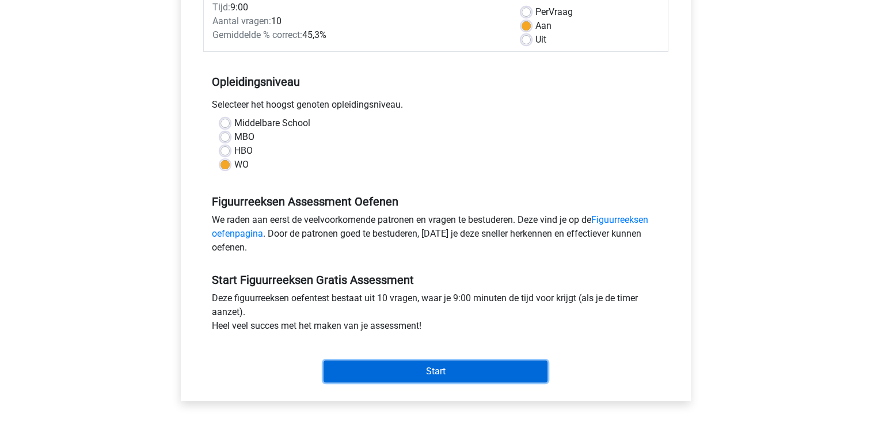
click at [434, 376] on input "Start" at bounding box center [435, 371] width 224 height 22
